Goal: Transaction & Acquisition: Subscribe to service/newsletter

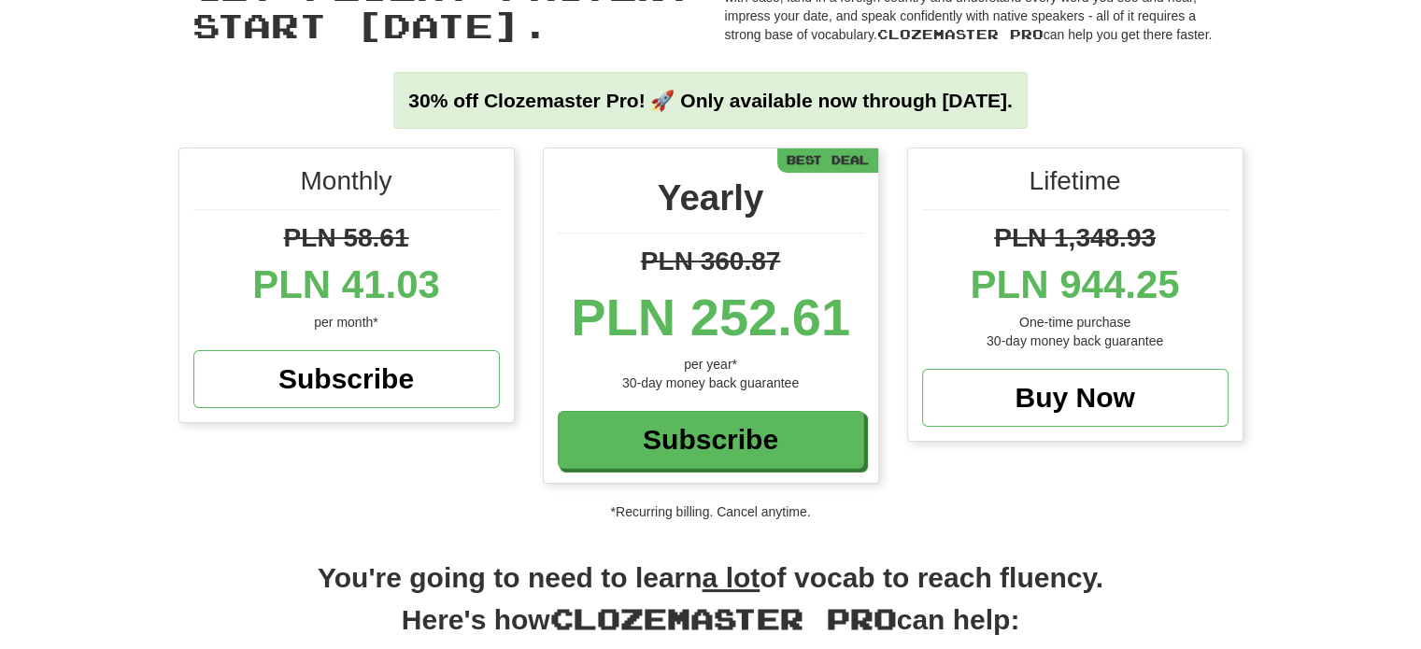
scroll to position [187, 0]
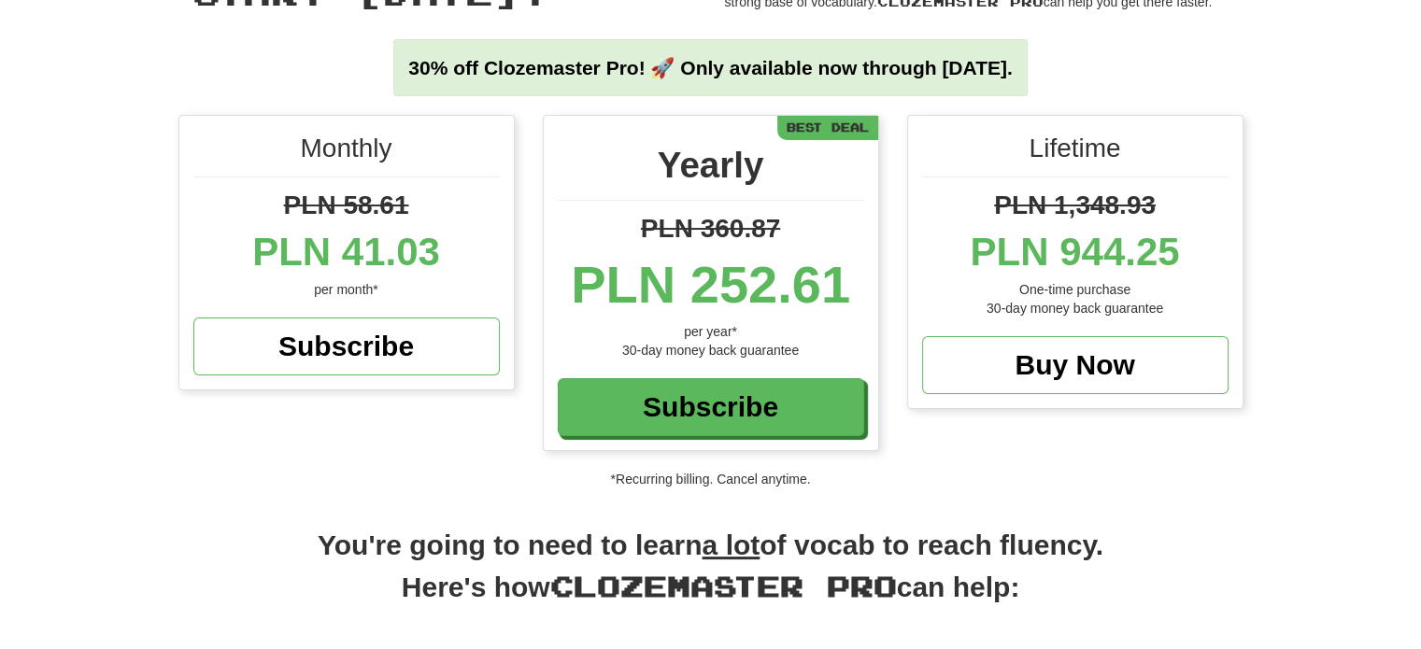
click at [1334, 149] on div "Monthly PLN 58.61 PLN 41.03 per month* Subscribe Yearly PLN 360.87 PLN 252.61 p…" at bounding box center [710, 302] width 1421 height 374
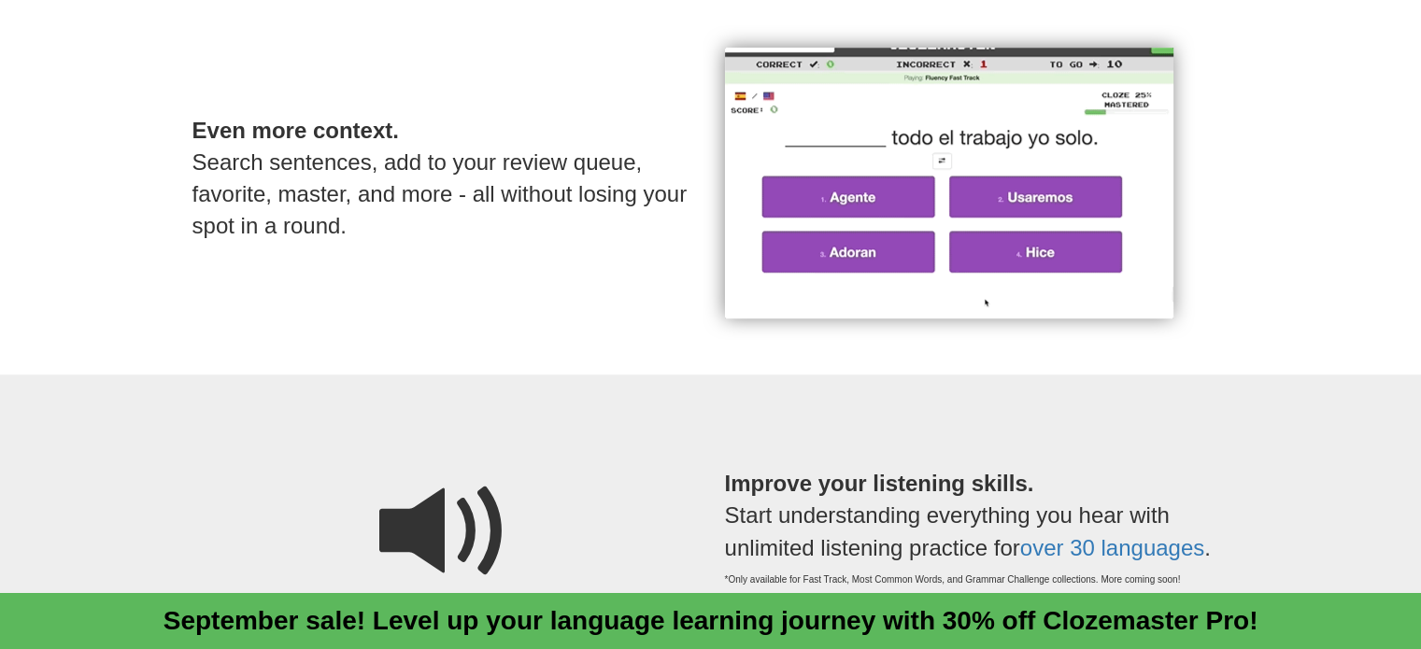
scroll to position [1308, 0]
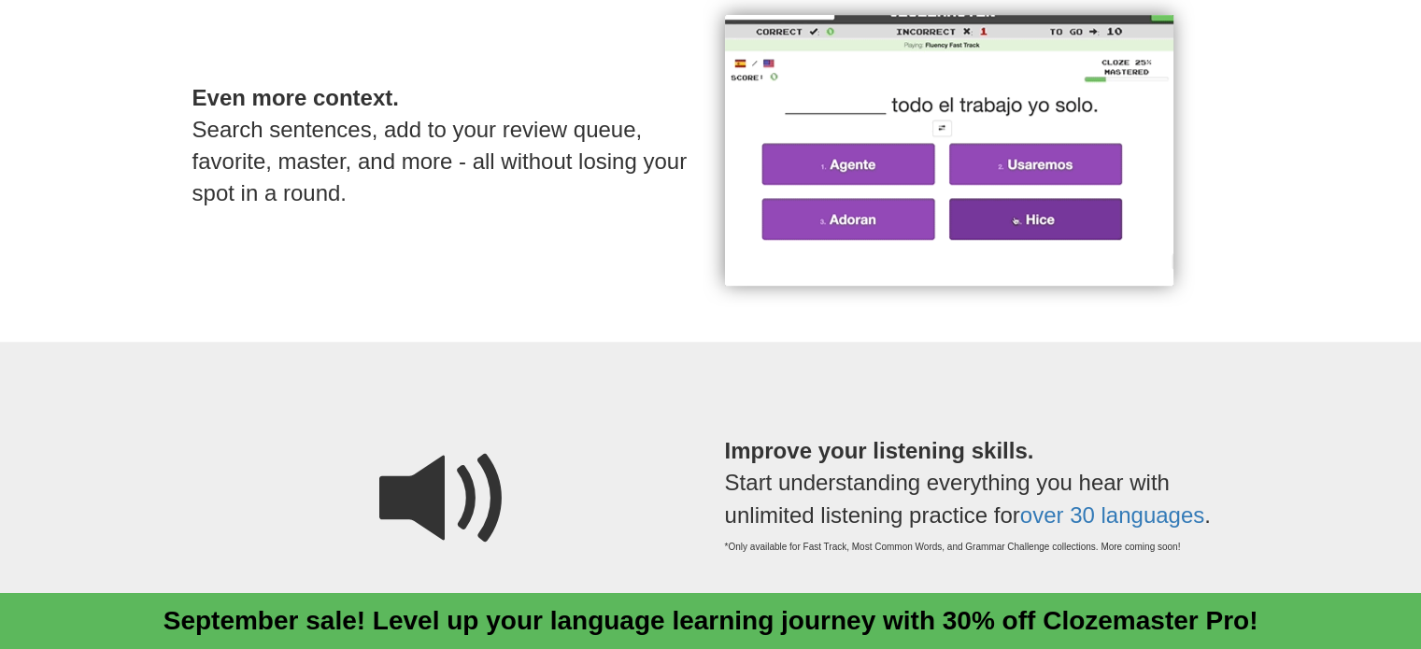
click at [467, 219] on p "Even more context. Search sentences, add to your review queue, favorite, master…" at bounding box center [444, 146] width 504 height 203
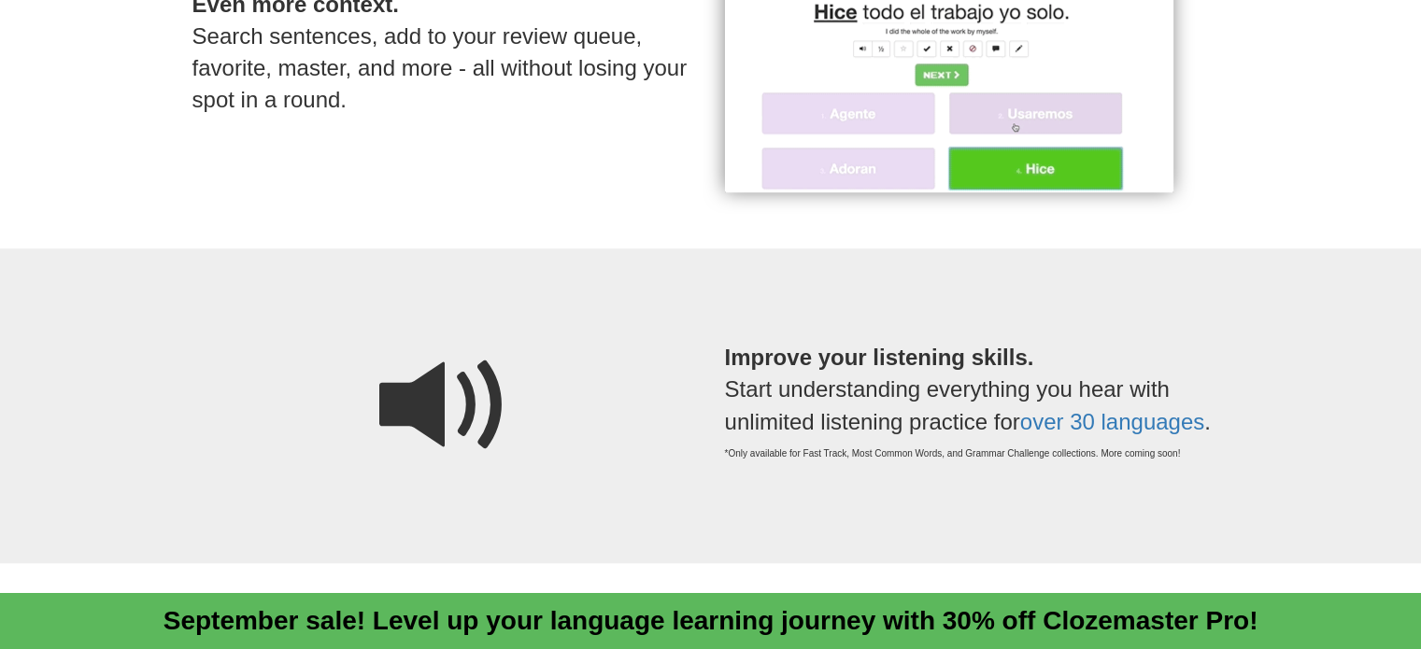
click at [519, 163] on div "Even more context. Search sentences, add to your review queue, favorite, master…" at bounding box center [444, 57] width 532 height 271
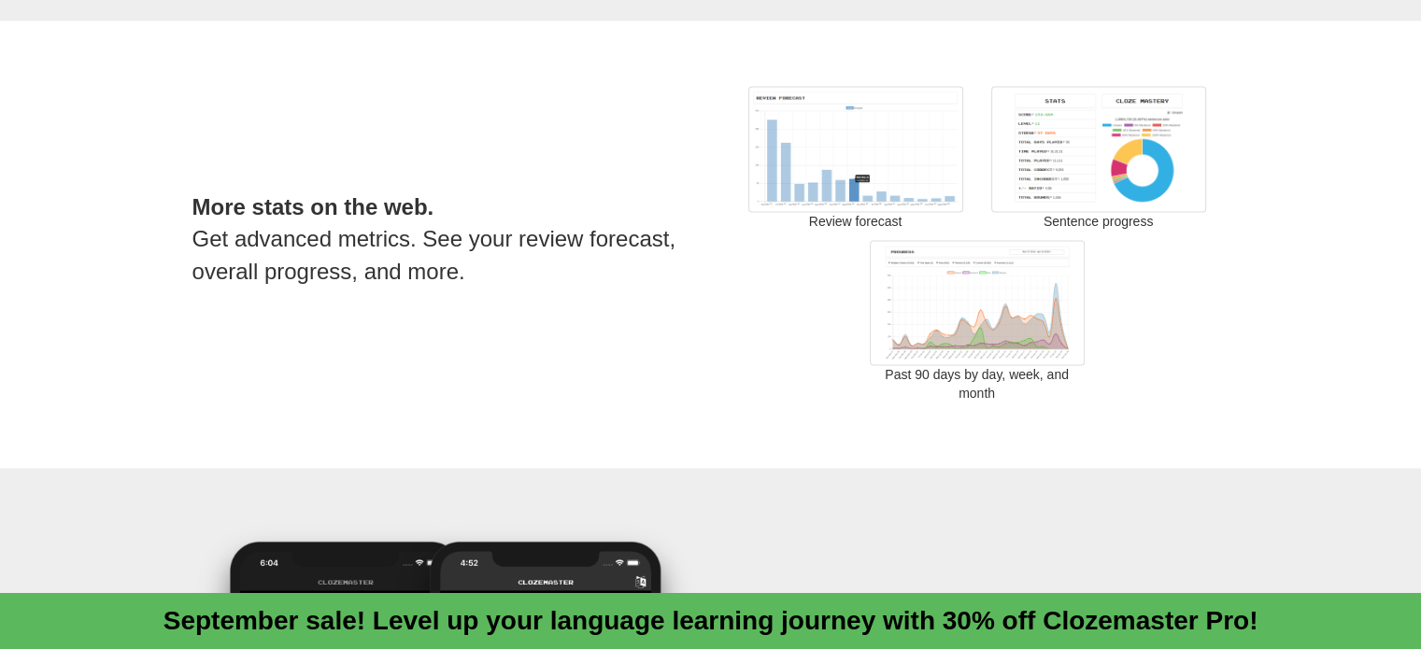
scroll to position [3269, 0]
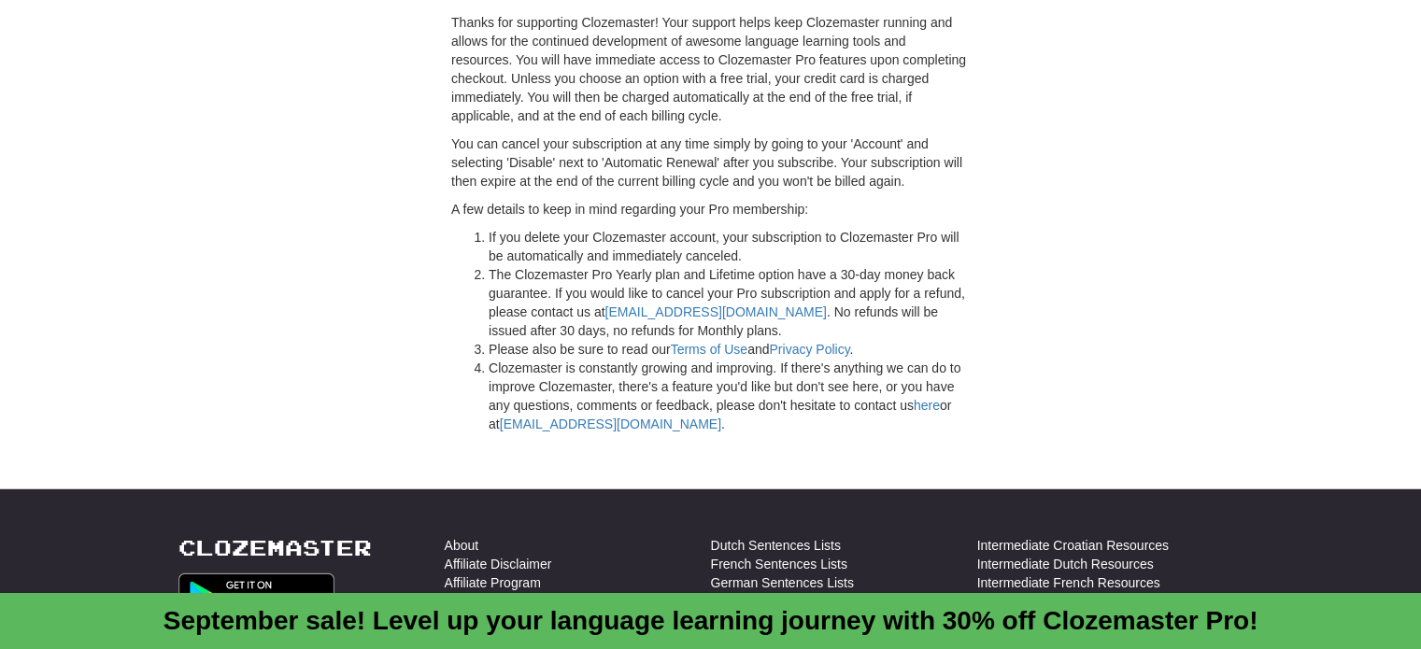
click at [1125, 265] on div "Pro Fine Print Thanks for supporting Clozemaster! Your support helps keep Cloze…" at bounding box center [710, 201] width 1093 height 482
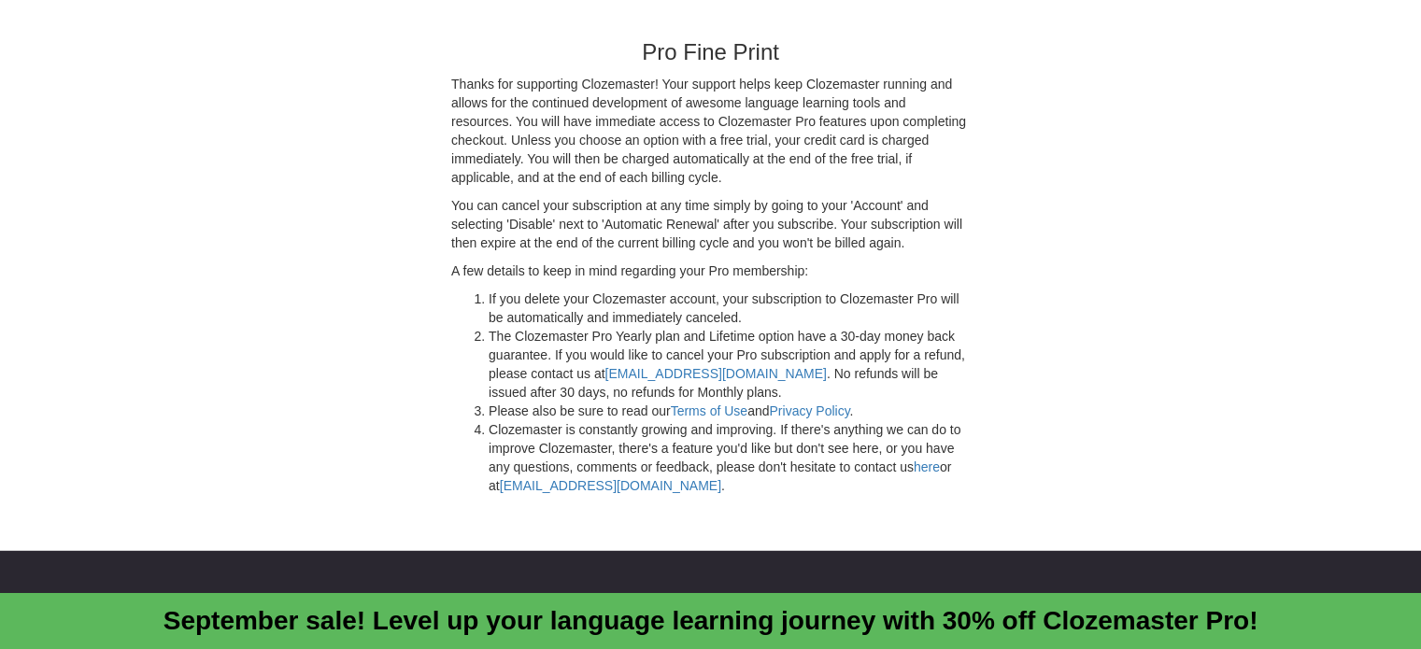
scroll to position [4857, 0]
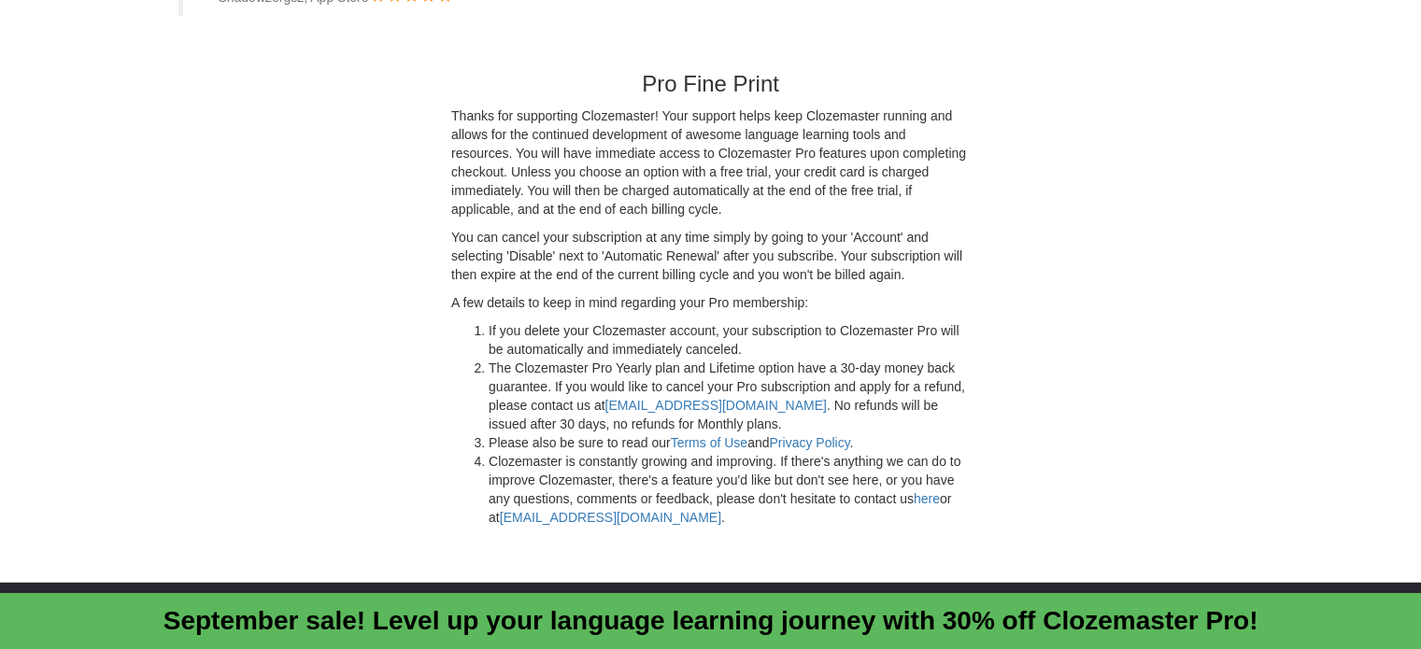
click at [1124, 265] on div "Pro Fine Print Thanks for supporting Clozemaster! Your support helps keep Cloze…" at bounding box center [710, 294] width 1093 height 482
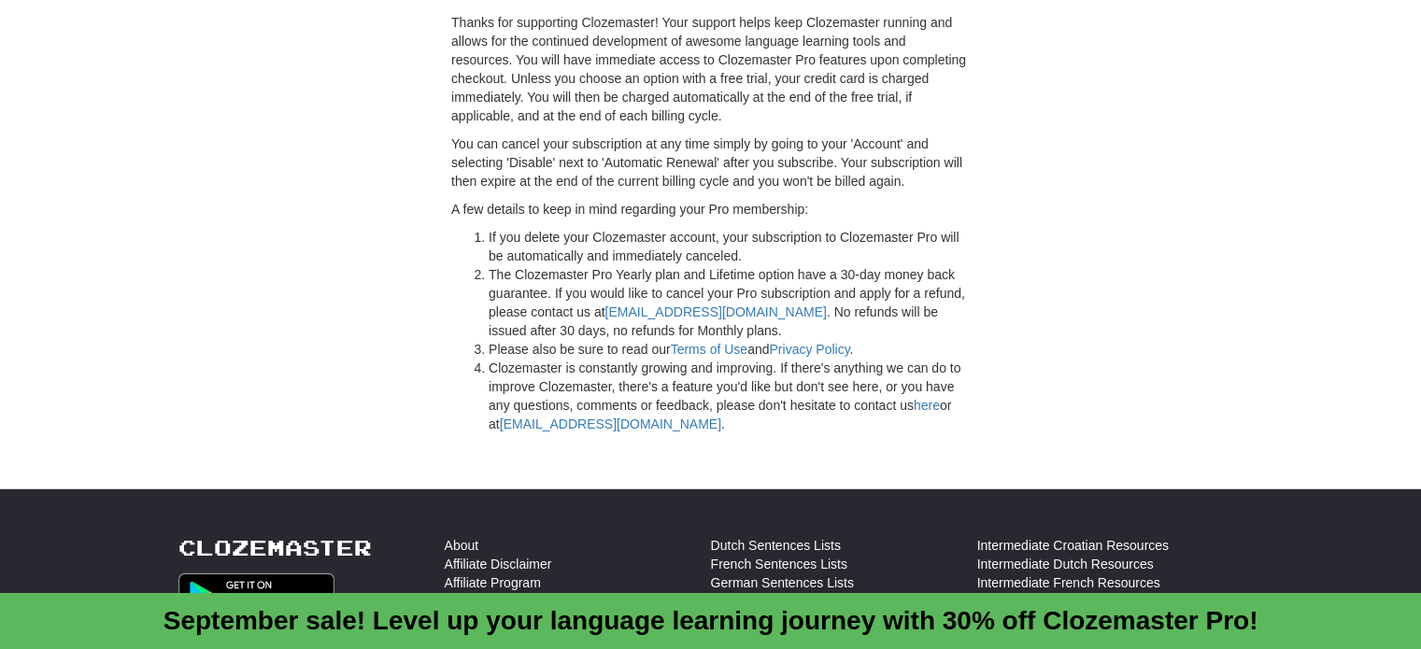
click at [1122, 269] on div "Pro Fine Print Thanks for supporting Clozemaster! Your support helps keep Cloze…" at bounding box center [710, 201] width 1093 height 482
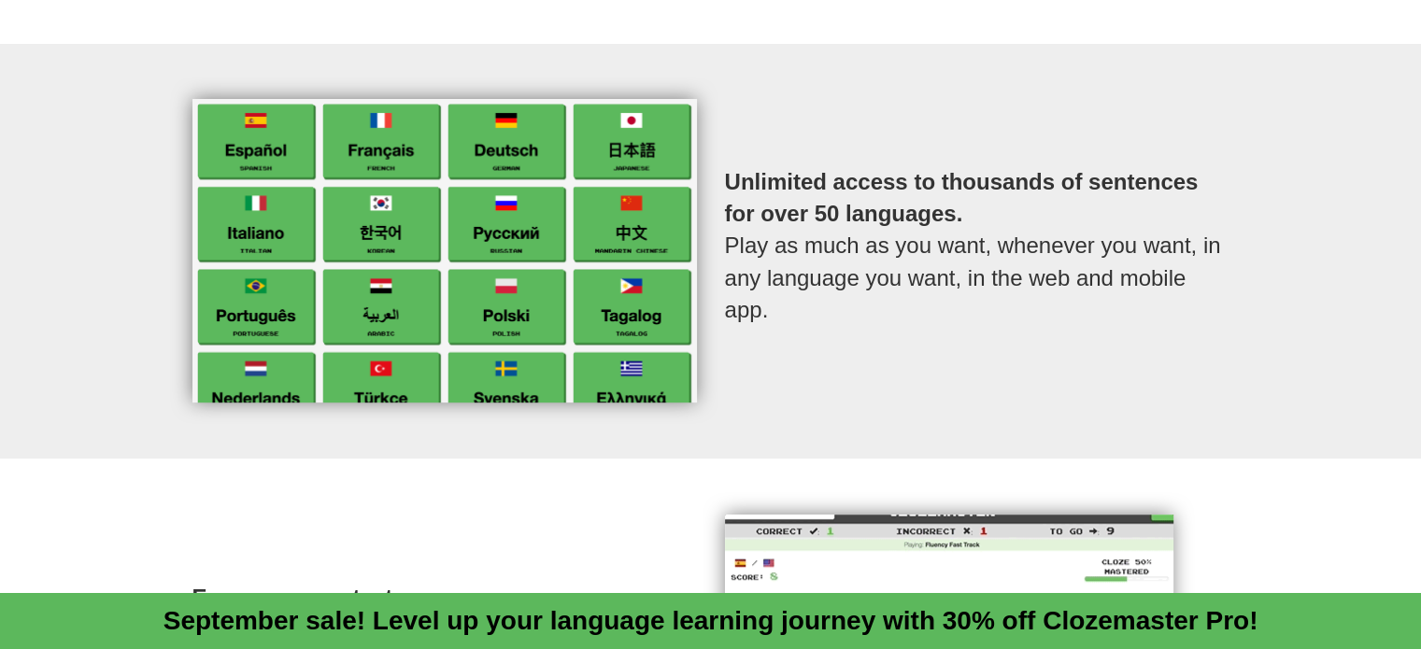
scroll to position [841, 0]
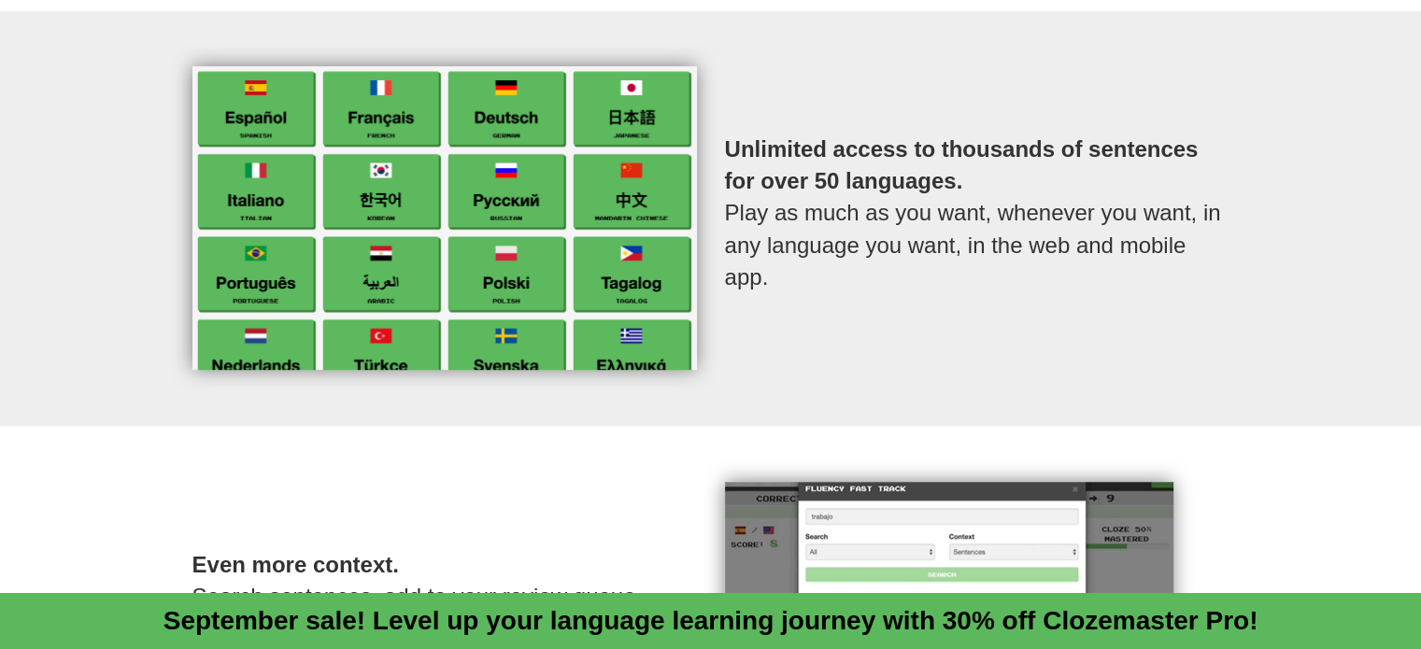
click at [416, 24] on div "Unlimited access to thousands of sentences for over 50 languages. Play as much …" at bounding box center [710, 218] width 1421 height 416
